Goal: Task Accomplishment & Management: Use online tool/utility

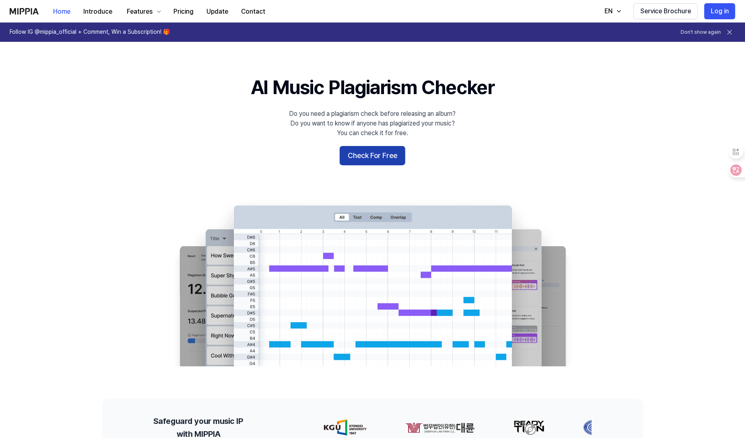
click at [377, 155] on button "Check For Free" at bounding box center [373, 155] width 66 height 19
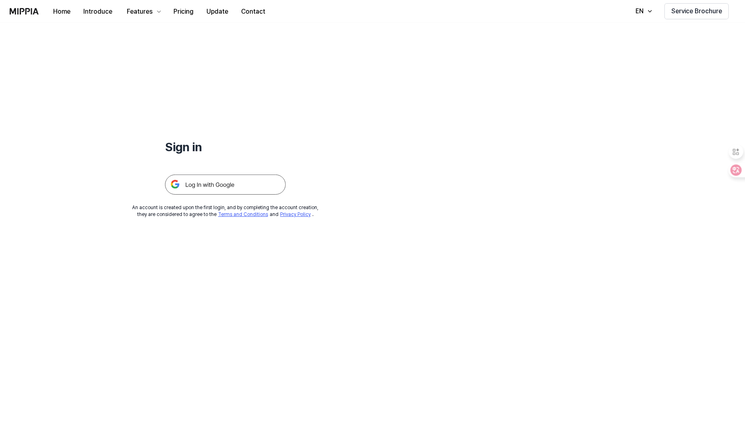
click at [225, 190] on img at bounding box center [225, 185] width 121 height 20
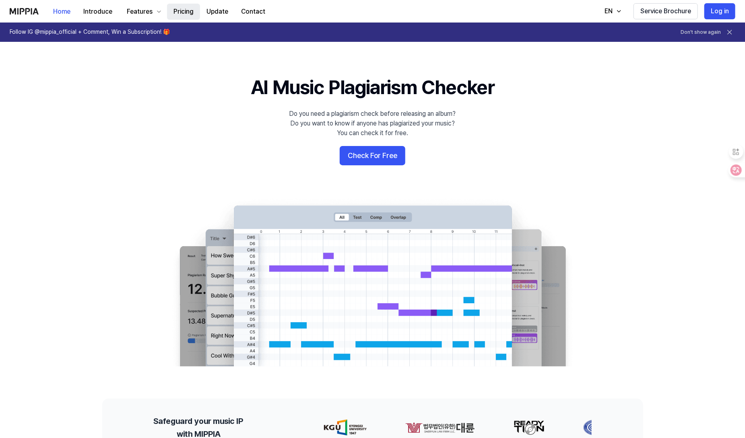
click at [187, 11] on button "Pricing" at bounding box center [183, 12] width 33 height 16
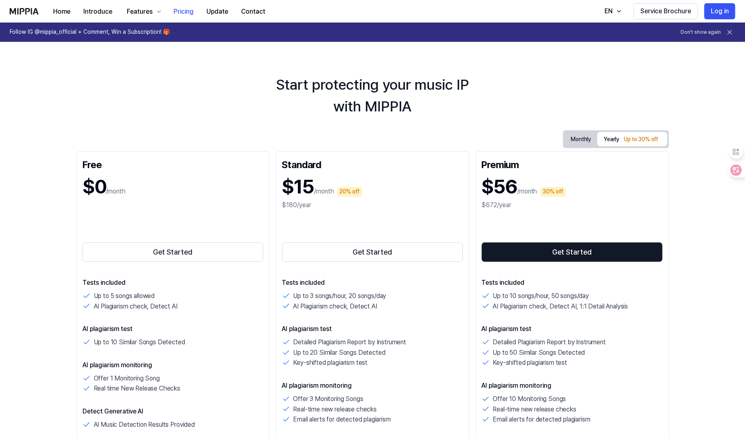
click at [34, 6] on div "Home Introduce Features Pricing Update Contact Pricing" at bounding box center [141, 11] width 262 height 22
click at [32, 11] on img at bounding box center [24, 11] width 29 height 6
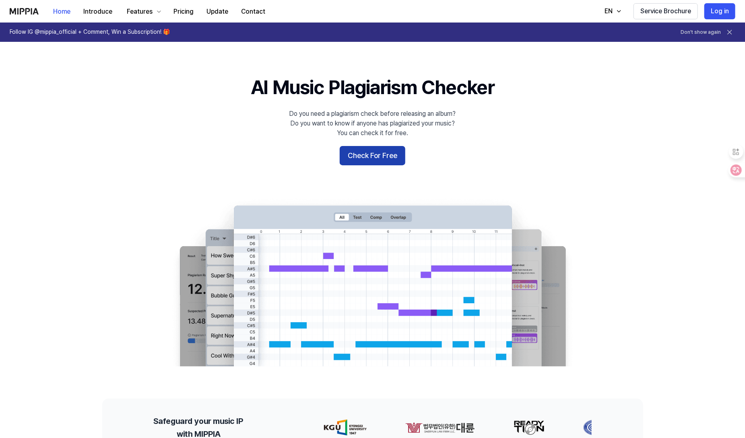
click at [376, 163] on button "Check For Free" at bounding box center [373, 155] width 66 height 19
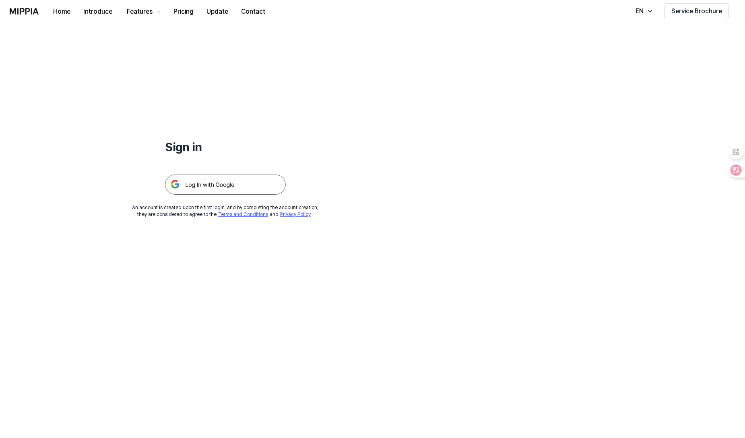
click at [206, 192] on img at bounding box center [225, 185] width 121 height 20
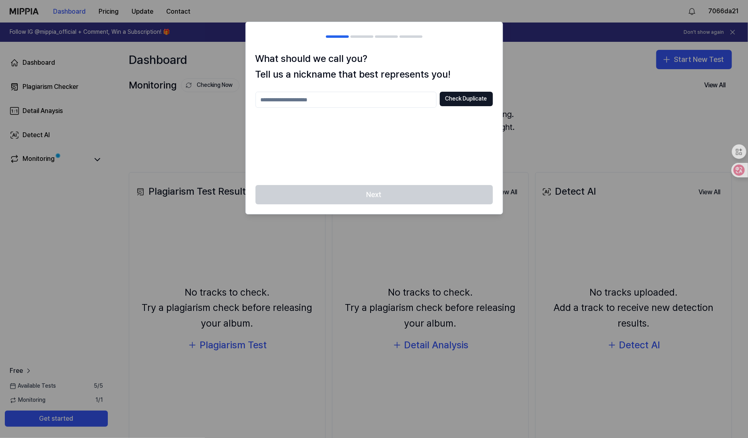
click at [305, 103] on input "text" at bounding box center [346, 100] width 181 height 16
click at [322, 100] on input "text" at bounding box center [346, 100] width 181 height 16
paste input "**********"
type input "**********"
click at [481, 99] on button "Check Duplicate" at bounding box center [466, 99] width 53 height 14
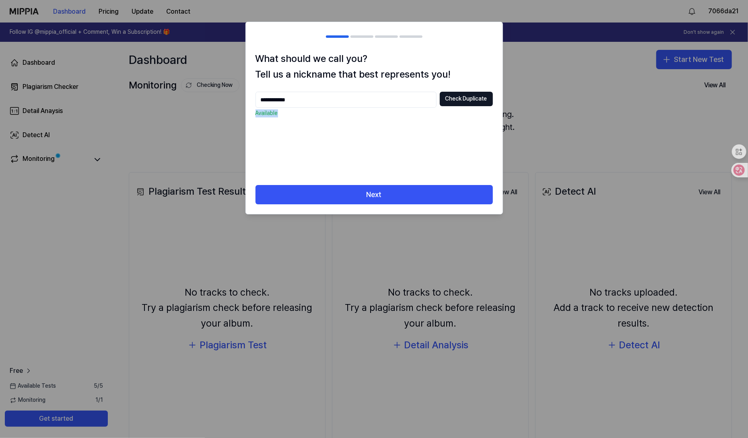
drag, startPoint x: 277, startPoint y: 113, endPoint x: 252, endPoint y: 115, distance: 25.1
click at [252, 115] on div "**********" at bounding box center [374, 118] width 257 height 134
click at [454, 158] on div "**********" at bounding box center [375, 134] width 238 height 84
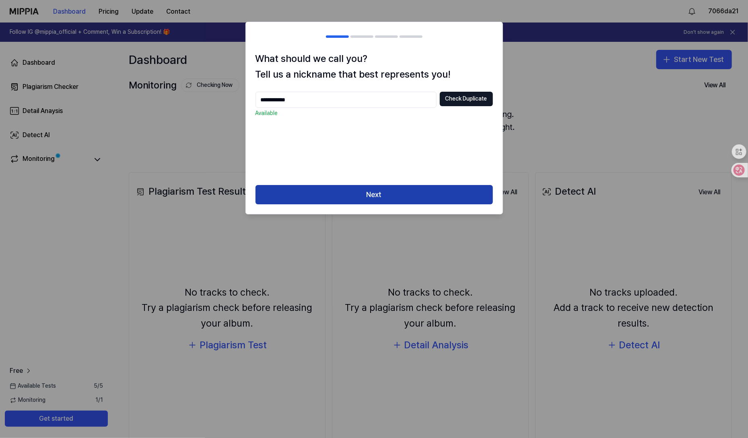
click at [363, 198] on button "Next" at bounding box center [375, 194] width 238 height 19
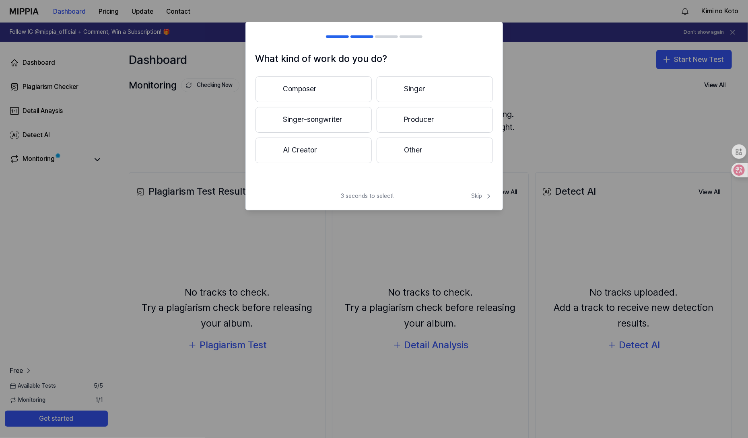
click at [318, 150] on button "AI Creator" at bounding box center [314, 151] width 116 height 26
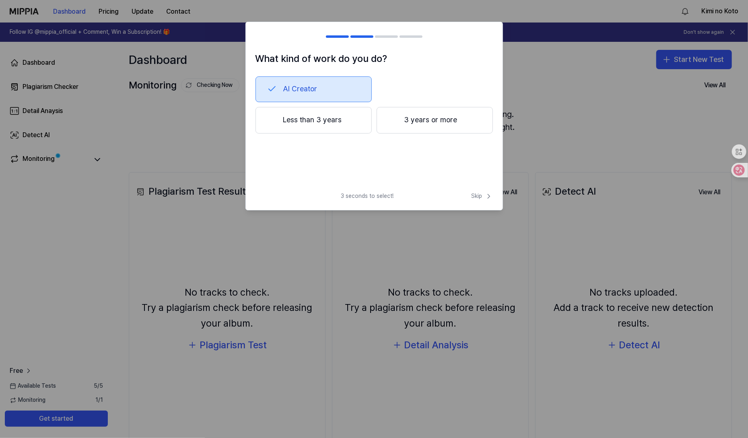
click at [344, 88] on button "AI Creator" at bounding box center [314, 89] width 116 height 26
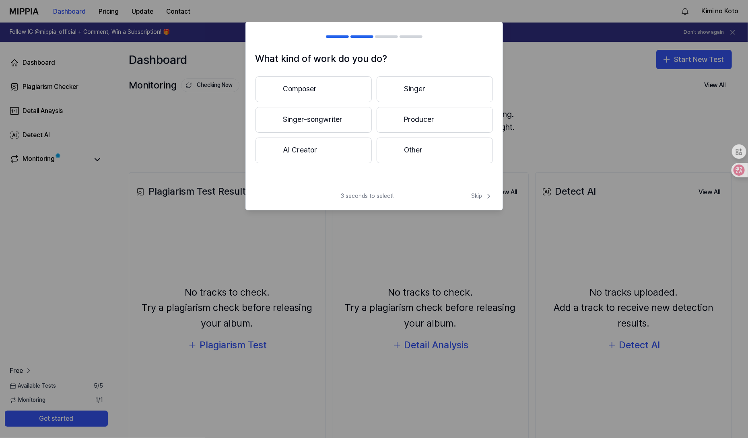
click at [313, 145] on button "AI Creator" at bounding box center [314, 151] width 116 height 26
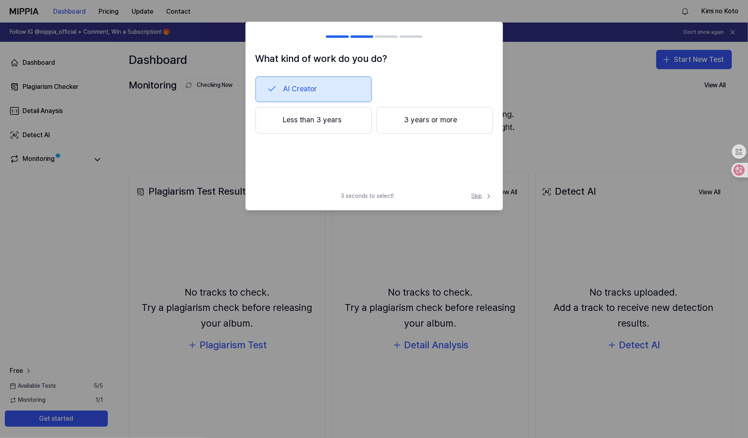
click at [473, 196] on span "Skip" at bounding box center [482, 196] width 21 height 8
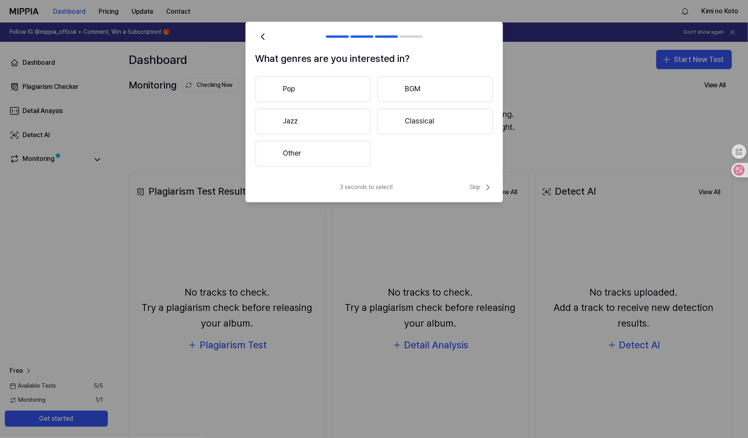
click at [346, 91] on button "Pop" at bounding box center [314, 89] width 116 height 26
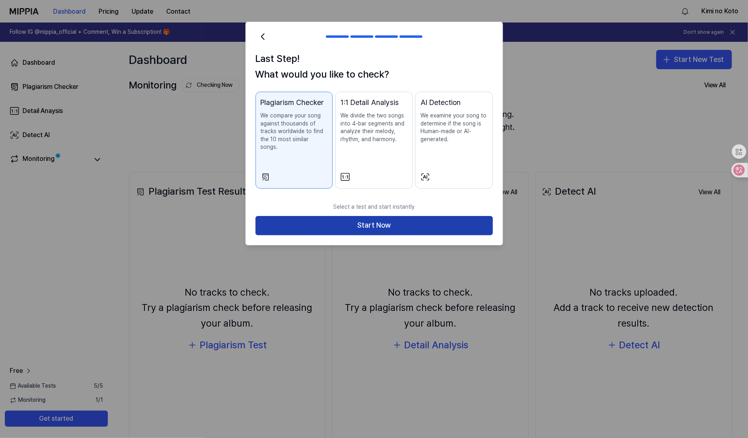
click at [362, 217] on button "Start Now" at bounding box center [375, 225] width 238 height 19
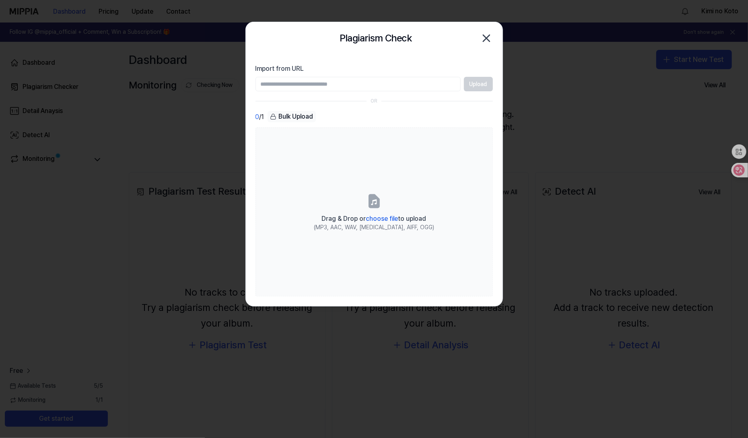
click at [428, 83] on input "Import from URL" at bounding box center [358, 84] width 205 height 14
drag, startPoint x: 475, startPoint y: 87, endPoint x: 460, endPoint y: 87, distance: 15.7
click at [474, 87] on div "Upload" at bounding box center [375, 84] width 238 height 14
click at [438, 87] on input "Import from URL" at bounding box center [358, 84] width 205 height 14
click at [313, 83] on input "Import from URL" at bounding box center [358, 84] width 205 height 14
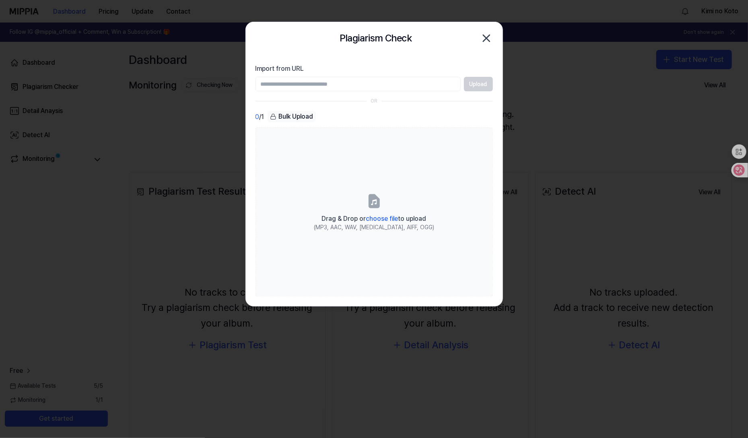
click at [290, 117] on div "Bulk Upload" at bounding box center [292, 116] width 48 height 11
drag, startPoint x: 273, startPoint y: 118, endPoint x: 314, endPoint y: 122, distance: 41.7
click at [275, 117] on icon at bounding box center [273, 117] width 6 height 6
click at [320, 122] on div "0 / 1 Bulk Upload" at bounding box center [375, 117] width 238 height 12
click at [310, 119] on div "Bulk Upload" at bounding box center [292, 116] width 48 height 11
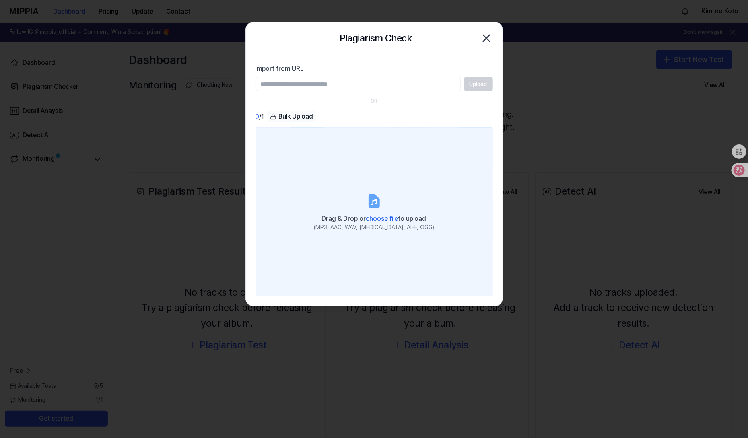
click at [375, 219] on span "choose file" at bounding box center [382, 219] width 32 height 8
click at [0, 0] on input "Drag & Drop or choose file to upload (MP3, AAC, WAV, FLAC, AIFF, OGG)" at bounding box center [0, 0] width 0 height 0
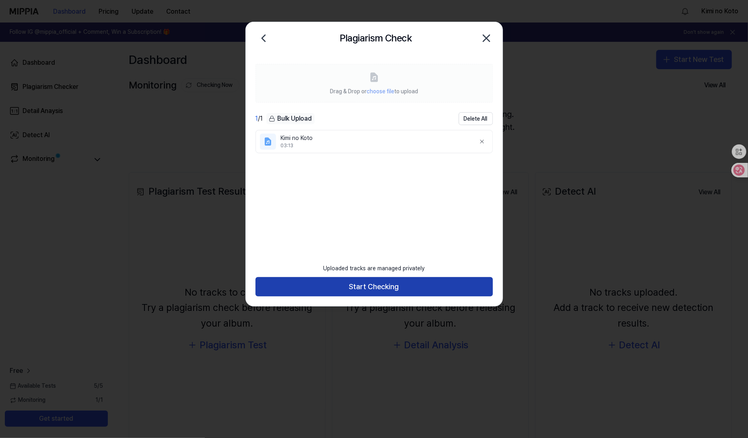
click at [372, 289] on button "Start Checking" at bounding box center [375, 286] width 238 height 19
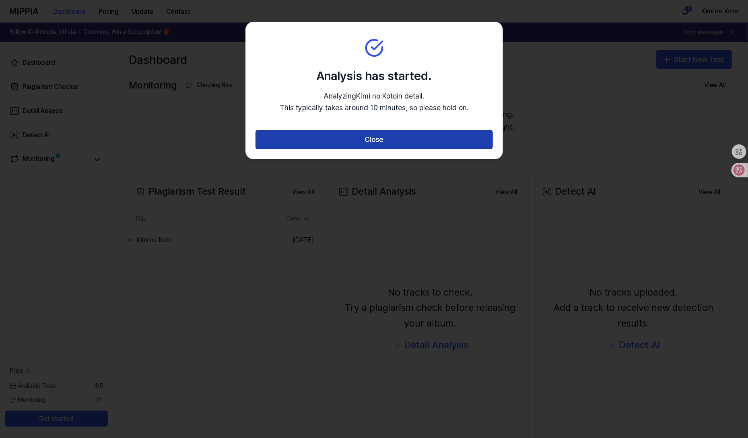
click at [355, 138] on button "Close" at bounding box center [375, 139] width 238 height 19
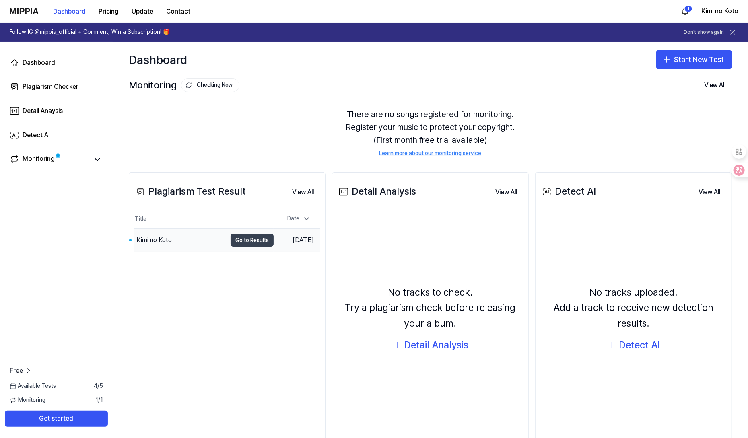
click at [255, 241] on button "Go to Results" at bounding box center [252, 240] width 43 height 13
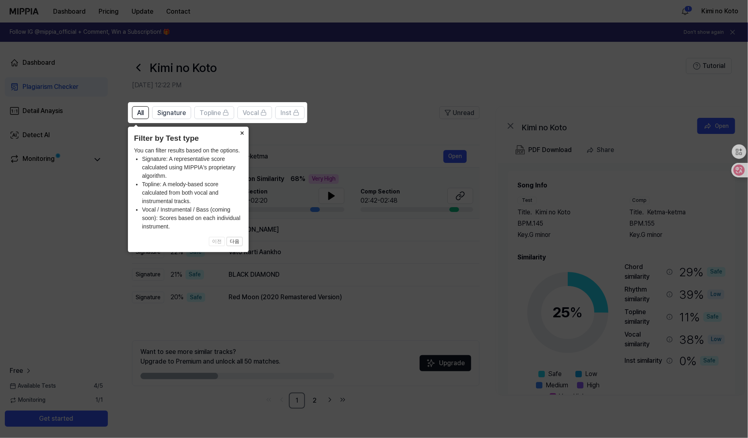
click at [240, 132] on button "×" at bounding box center [242, 132] width 13 height 11
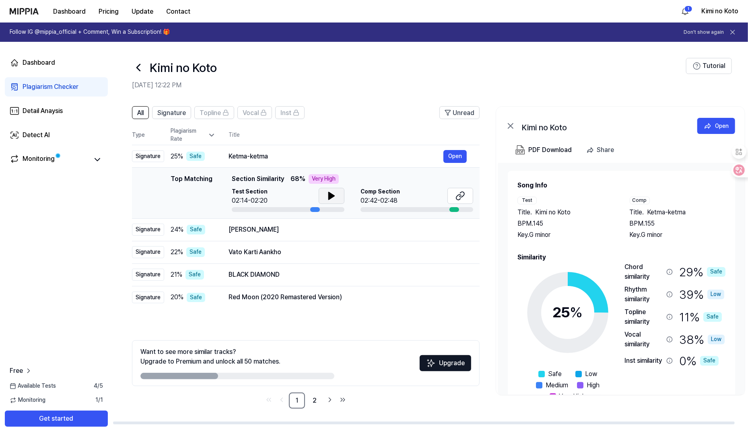
click at [329, 198] on icon at bounding box center [332, 195] width 6 height 7
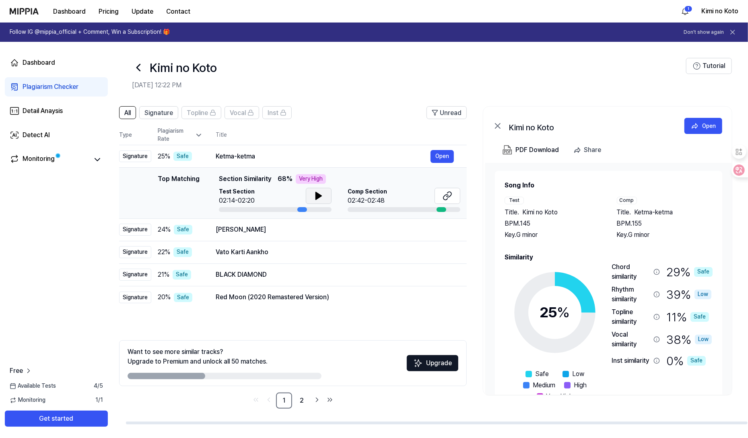
drag, startPoint x: 276, startPoint y: 210, endPoint x: 296, endPoint y: 211, distance: 20.1
click at [296, 211] on div at bounding box center [275, 209] width 113 height 5
click at [299, 211] on div at bounding box center [302, 209] width 10 height 5
click at [300, 209] on div at bounding box center [302, 209] width 10 height 5
click at [318, 196] on icon at bounding box center [319, 195] width 6 height 7
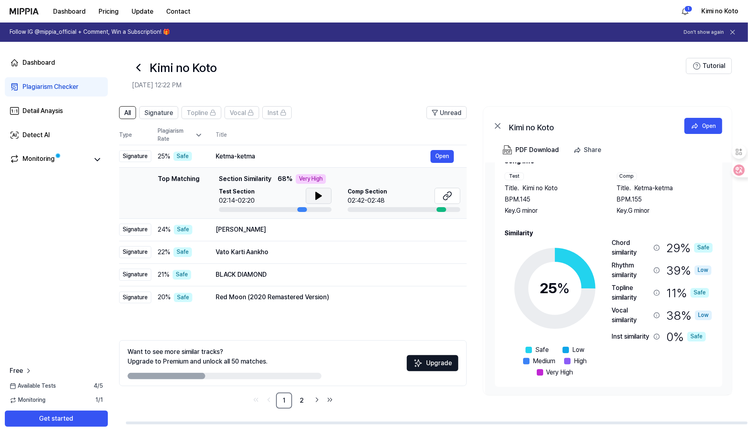
scroll to position [0, 0]
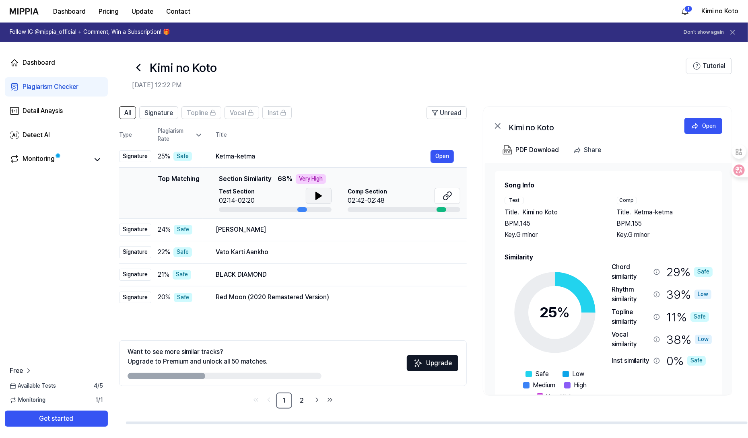
click at [318, 200] on icon at bounding box center [319, 196] width 10 height 10
click at [449, 229] on button "Open" at bounding box center [442, 229] width 23 height 13
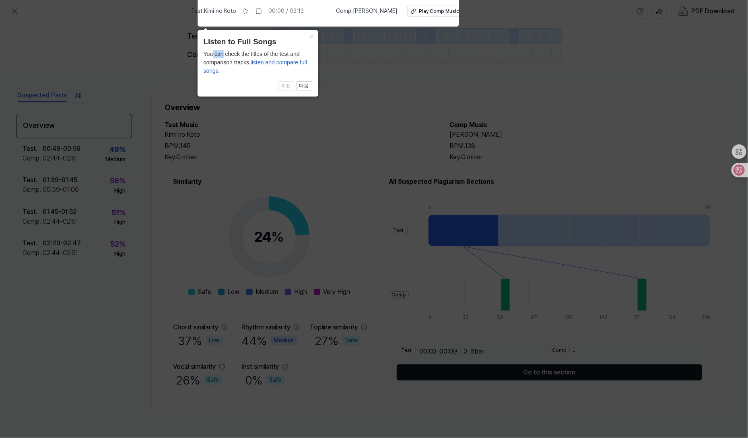
drag, startPoint x: 213, startPoint y: 52, endPoint x: 223, endPoint y: 52, distance: 10.1
click at [223, 52] on div "You can check the titles of the test and comparison tracks, listen and compare …" at bounding box center [258, 62] width 109 height 25
click at [234, 89] on span "이전 다음" at bounding box center [258, 86] width 109 height 10
click at [232, 76] on div "× Listen to Full Songs You can check the titles of the test and comparison trac…" at bounding box center [258, 63] width 121 height 66
click at [260, 133] on icon at bounding box center [374, 217] width 748 height 442
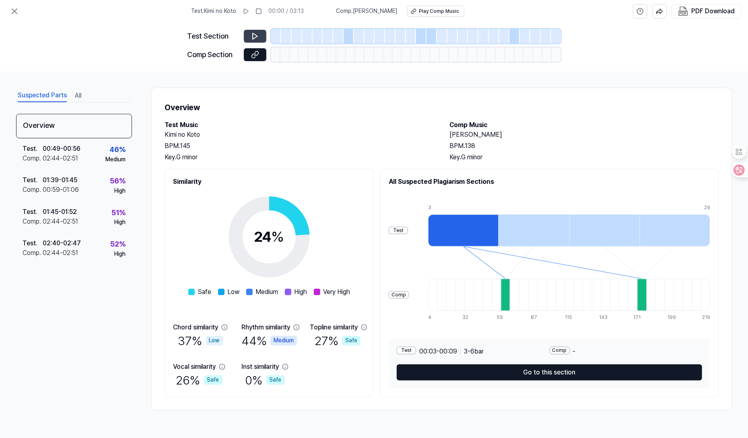
click at [256, 34] on icon at bounding box center [255, 36] width 8 height 8
click at [258, 34] on icon at bounding box center [255, 36] width 8 height 8
click at [249, 12] on icon at bounding box center [246, 11] width 6 height 6
click at [285, 103] on h1 "Overview" at bounding box center [442, 107] width 554 height 13
click at [77, 94] on button "All" at bounding box center [78, 95] width 6 height 13
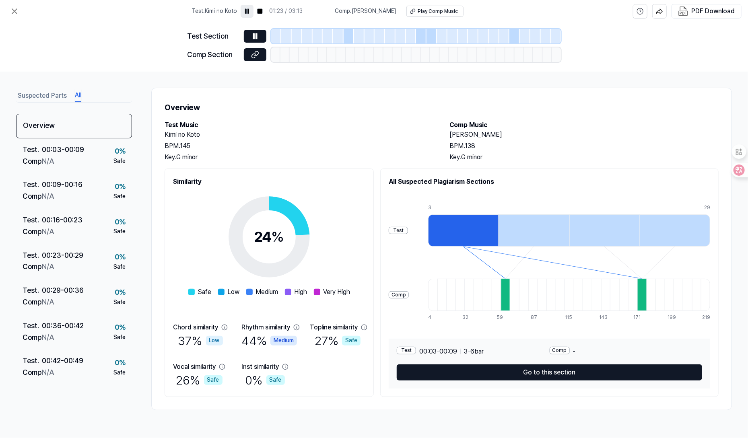
click at [59, 98] on button "Suspected Parts" at bounding box center [42, 95] width 49 height 13
click at [75, 92] on button "All" at bounding box center [78, 95] width 6 height 13
click at [302, 134] on h2 "Kimi no Koto" at bounding box center [299, 135] width 269 height 10
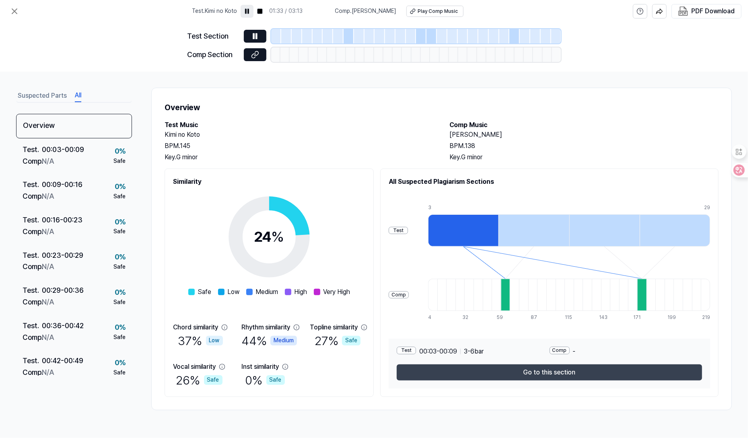
click at [599, 368] on button "Go to this section" at bounding box center [550, 373] width 306 height 16
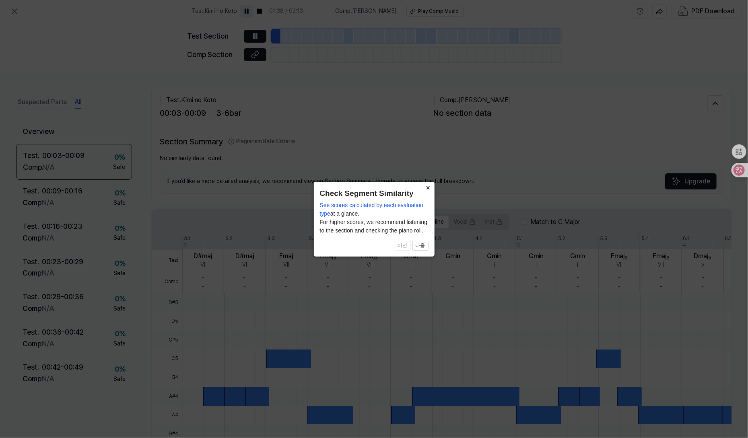
click at [427, 187] on button "×" at bounding box center [428, 187] width 13 height 11
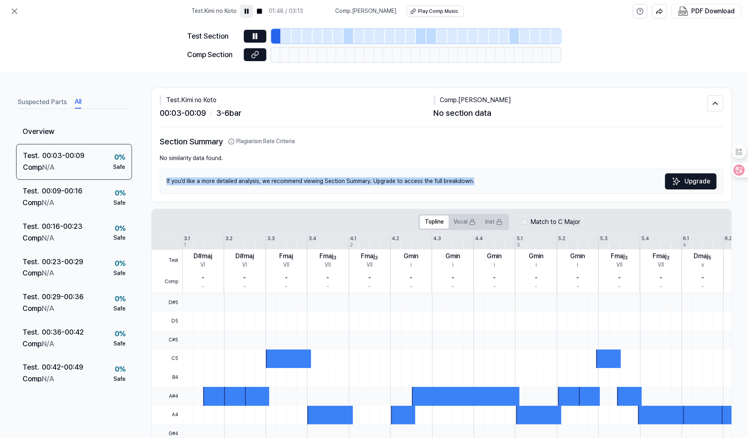
drag, startPoint x: 166, startPoint y: 179, endPoint x: 471, endPoint y: 184, distance: 304.8
click at [471, 184] on div "If you’d like a more detailed analysis, we recommend viewing Section Summary. U…" at bounding box center [442, 181] width 564 height 25
click at [432, 143] on h2 "Section Summary Plagiarism Rate Criteria" at bounding box center [442, 141] width 564 height 13
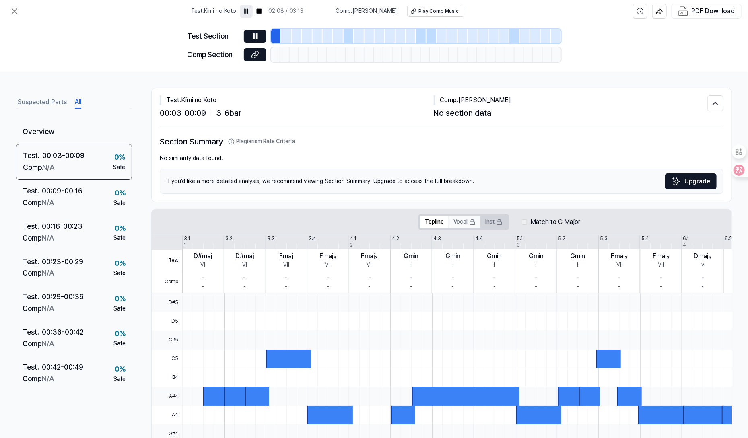
click at [461, 224] on button "Vocal" at bounding box center [465, 222] width 32 height 13
click at [709, 13] on div "PDF Download" at bounding box center [713, 11] width 43 height 10
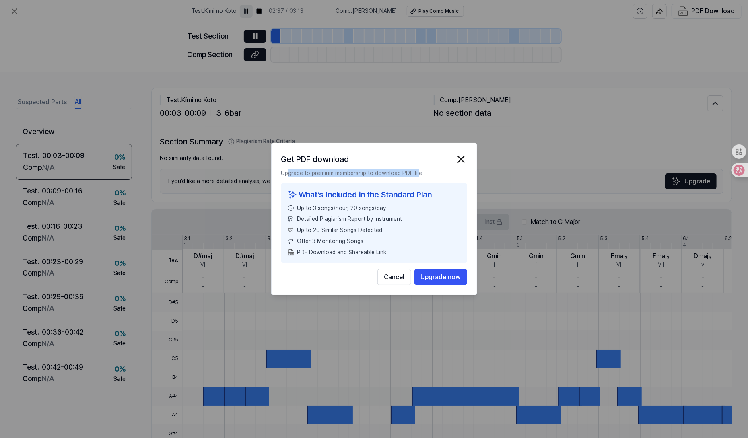
drag, startPoint x: 287, startPoint y: 172, endPoint x: 415, endPoint y: 169, distance: 128.4
click at [415, 169] on p "Upgrade to premium membership to download PDF file" at bounding box center [374, 173] width 186 height 8
click at [400, 228] on div "Up to 20 Similar Songs Detected" at bounding box center [374, 231] width 173 height 8
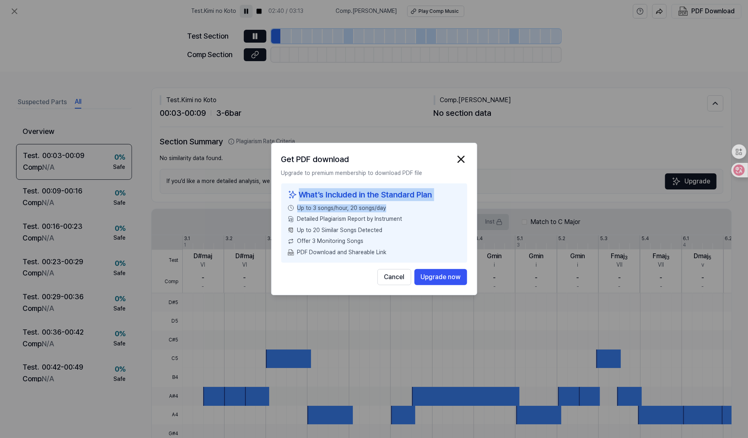
drag, startPoint x: 301, startPoint y: 193, endPoint x: 424, endPoint y: 201, distance: 123.0
click at [424, 201] on div "What’s Included in the Standard Plan Up to 3 songs/hour, 20 songs/day Detailed …" at bounding box center [374, 224] width 186 height 80
click at [399, 227] on div "Up to 20 Similar Songs Detected" at bounding box center [374, 231] width 173 height 8
drag, startPoint x: 388, startPoint y: 253, endPoint x: 304, endPoint y: 255, distance: 84.6
click at [304, 255] on div "PDF Download and Shareable Link" at bounding box center [374, 253] width 173 height 8
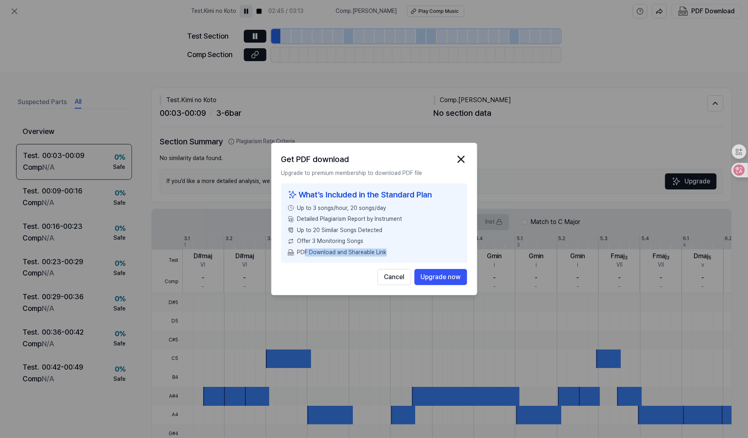
click at [416, 258] on div "What’s Included in the Standard Plan Up to 3 songs/hour, 20 songs/day Detailed …" at bounding box center [374, 224] width 186 height 80
click at [463, 159] on img "button" at bounding box center [461, 159] width 12 height 12
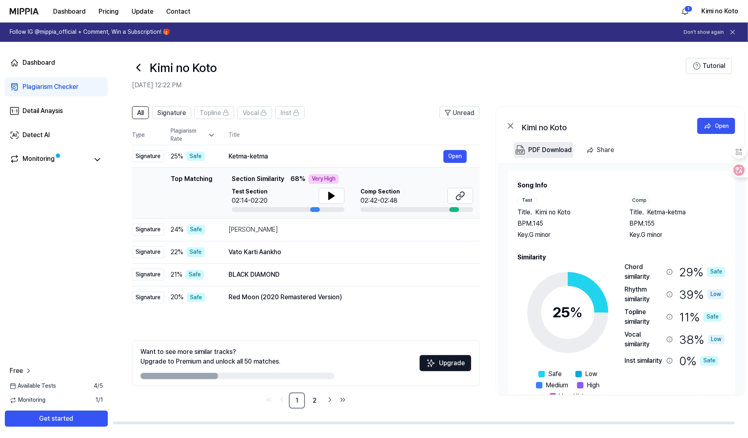
click at [541, 149] on div "PDF Download" at bounding box center [550, 150] width 43 height 10
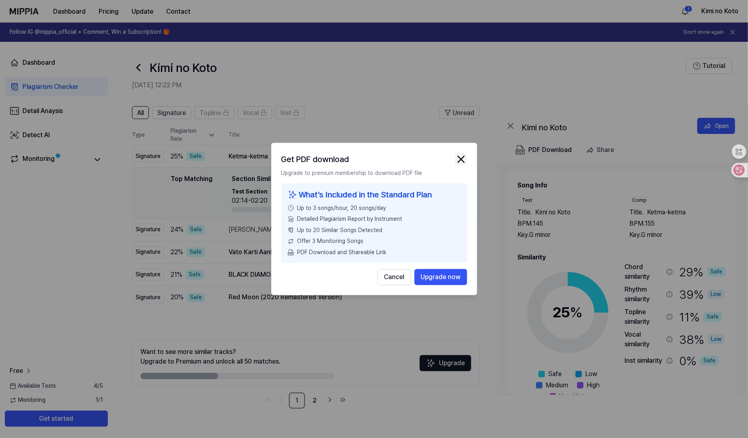
click at [463, 159] on img "button" at bounding box center [461, 159] width 12 height 12
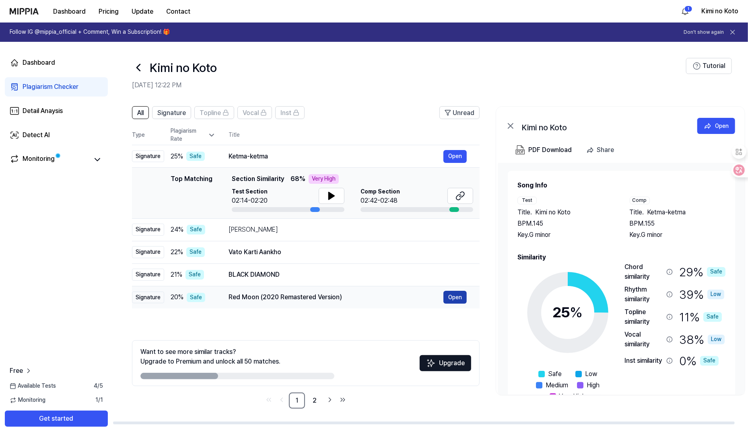
click at [457, 295] on button "Open" at bounding box center [455, 297] width 23 height 13
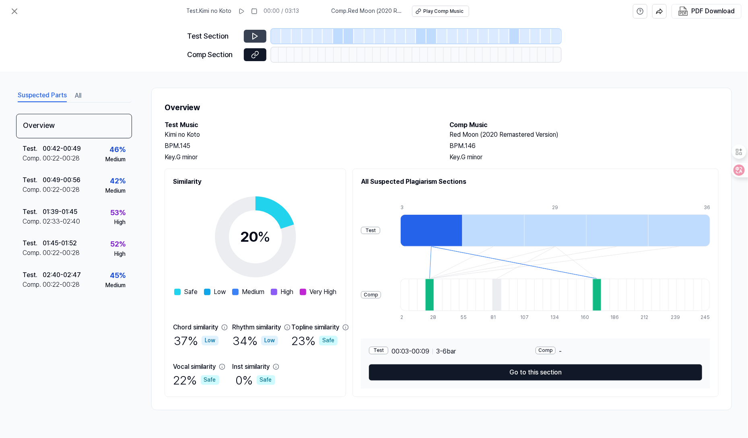
click at [256, 35] on icon at bounding box center [255, 36] width 5 height 6
click at [247, 6] on button at bounding box center [241, 11] width 13 height 13
click at [258, 35] on icon at bounding box center [255, 36] width 8 height 8
click at [444, 11] on div "Play Comp Music" at bounding box center [443, 11] width 40 height 7
click at [244, 13] on icon at bounding box center [242, 11] width 4 height 5
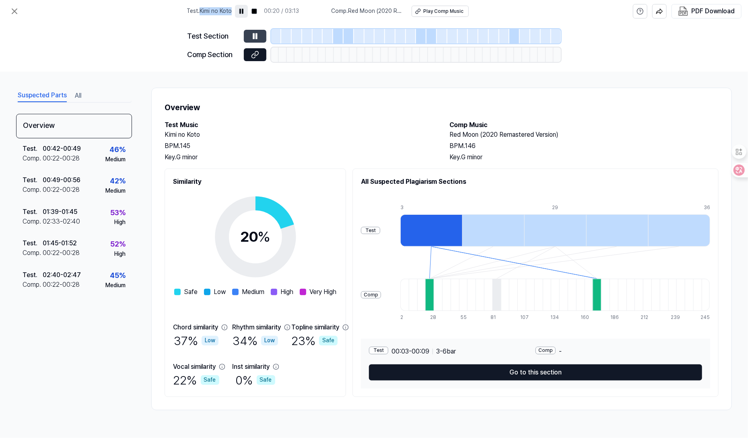
drag, startPoint x: 204, startPoint y: 11, endPoint x: 234, endPoint y: 12, distance: 30.6
click at [232, 12] on span "Test . Kimi no Koto" at bounding box center [209, 11] width 45 height 8
click at [156, 42] on div "Test Section Comp Section" at bounding box center [374, 47] width 748 height 49
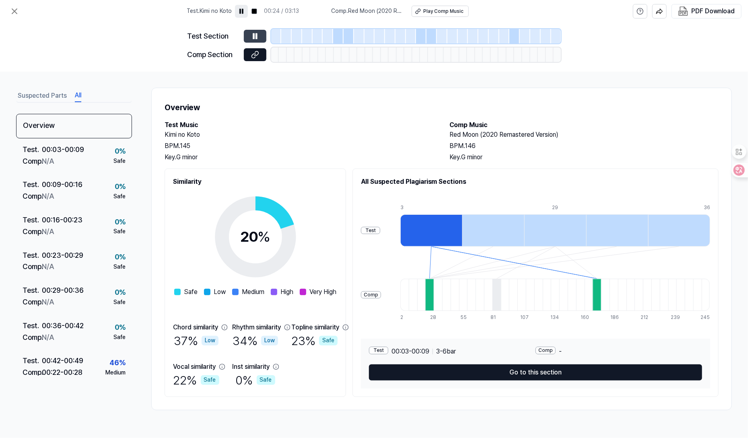
click at [81, 95] on button "All" at bounding box center [78, 95] width 6 height 13
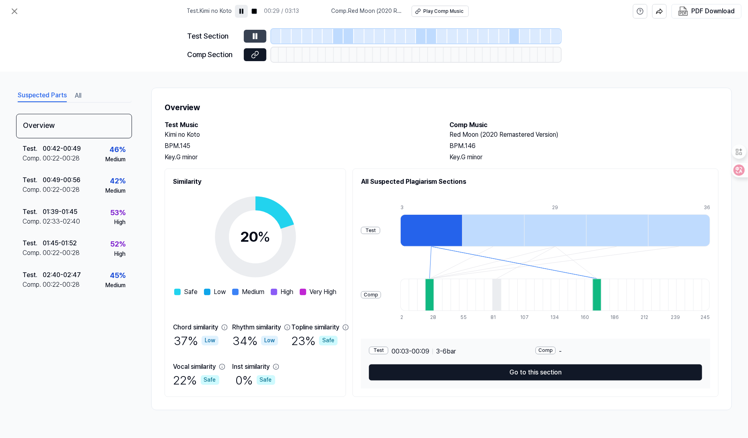
click at [46, 96] on button "Suspected Parts" at bounding box center [42, 95] width 49 height 13
